Goal: Task Accomplishment & Management: Use online tool/utility

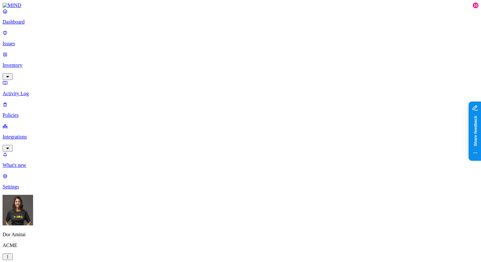
click at [22, 62] on p "Inventory" at bounding box center [241, 65] width 476 height 6
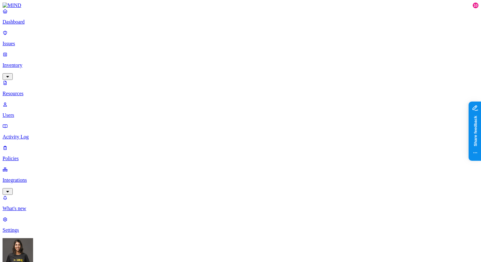
click at [19, 102] on link "Users" at bounding box center [241, 110] width 476 height 17
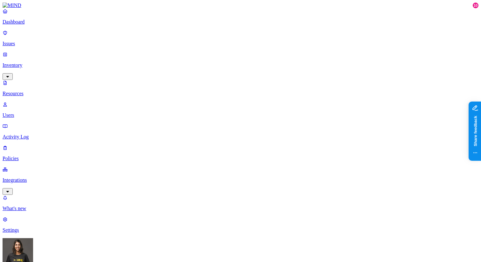
click at [21, 41] on p "Issues" at bounding box center [241, 44] width 476 height 6
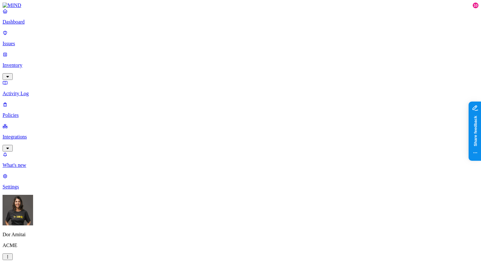
click at [19, 112] on p "Policies" at bounding box center [241, 115] width 476 height 6
click at [15, 91] on p "Activity Log" at bounding box center [241, 94] width 476 height 6
click at [18, 62] on p "Inventory" at bounding box center [241, 65] width 476 height 6
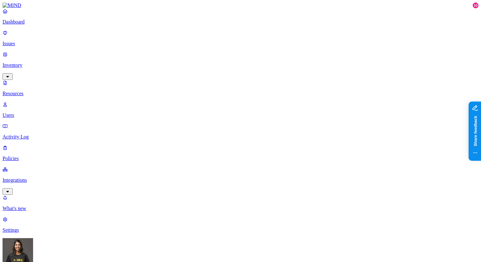
click at [30, 177] on p "Integrations" at bounding box center [241, 180] width 476 height 6
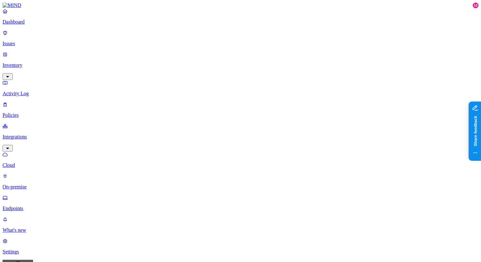
click at [30, 206] on p "Endpoints" at bounding box center [241, 209] width 476 height 6
click at [44, 206] on p "Endpoints" at bounding box center [241, 209] width 476 height 6
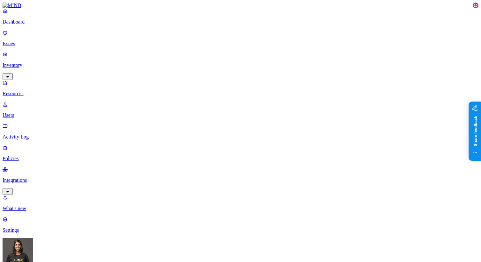
scroll to position [20, 0]
click at [23, 177] on p "Integrations" at bounding box center [241, 180] width 476 height 6
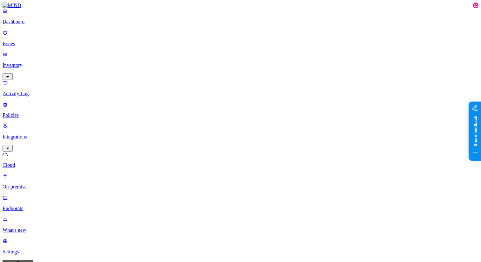
click at [33, 206] on p "Endpoints" at bounding box center [241, 209] width 476 height 6
click at [153, 101] on span "Uninstalled" at bounding box center [153, 103] width 24 height 5
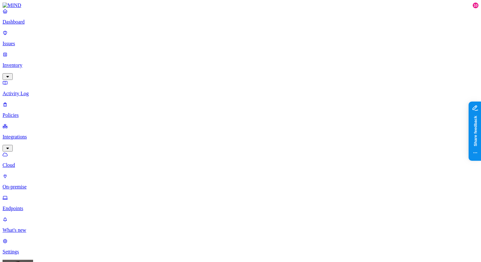
click at [270, 44] on div "Last day" at bounding box center [270, 43] width 0 height 11
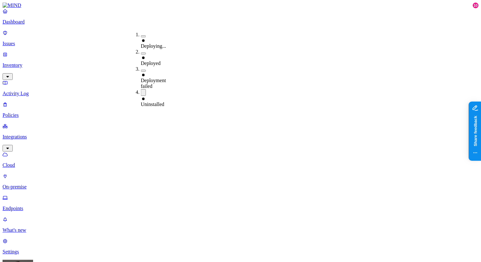
click at [141, 89] on button "button" at bounding box center [143, 92] width 5 height 7
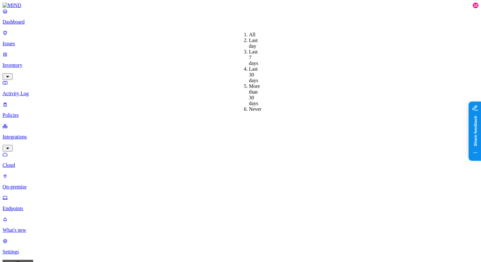
click at [249, 66] on div "Last 30 days" at bounding box center [249, 74] width 0 height 17
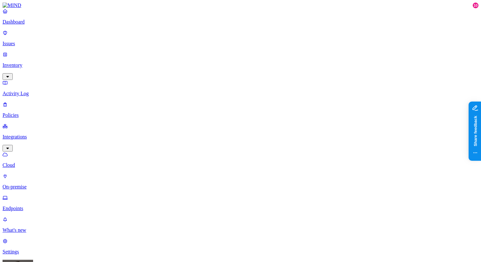
scroll to position [58, 0]
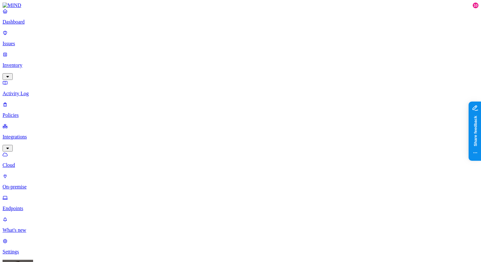
drag, startPoint x: 353, startPoint y: 49, endPoint x: 298, endPoint y: 49, distance: 55.4
copy span "Endpoint is uninstalled"
